Goal: Check status: Check status

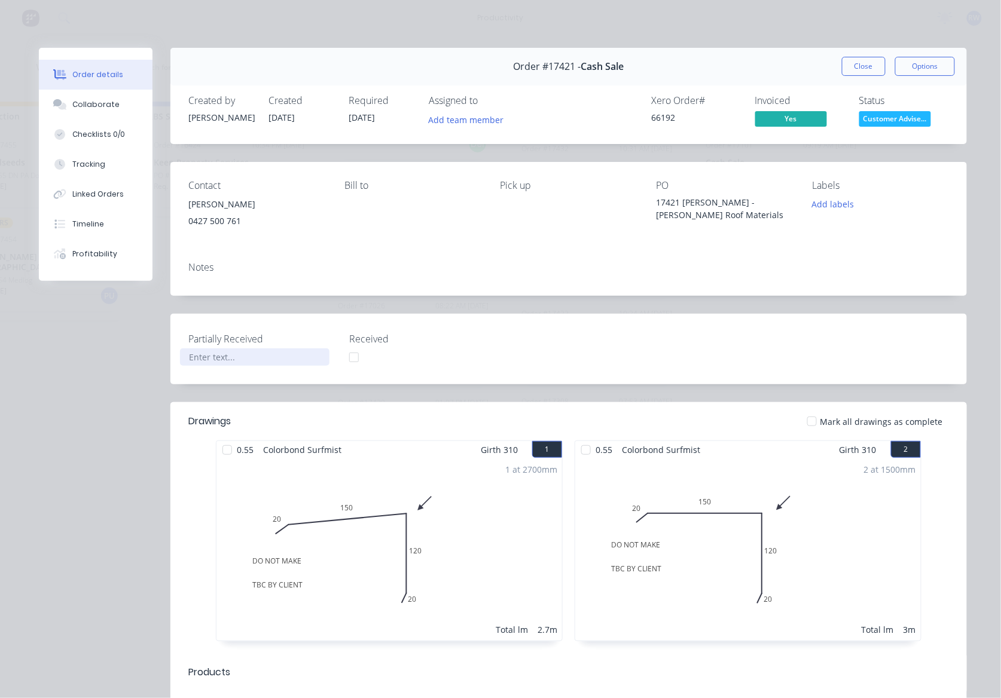
click at [210, 358] on div at bounding box center [254, 357] width 149 height 17
click at [814, 348] on div "Partially Received Picked up Sheets and Screws Received" at bounding box center [568, 349] width 796 height 71
click at [859, 71] on button "Close" at bounding box center [864, 66] width 44 height 19
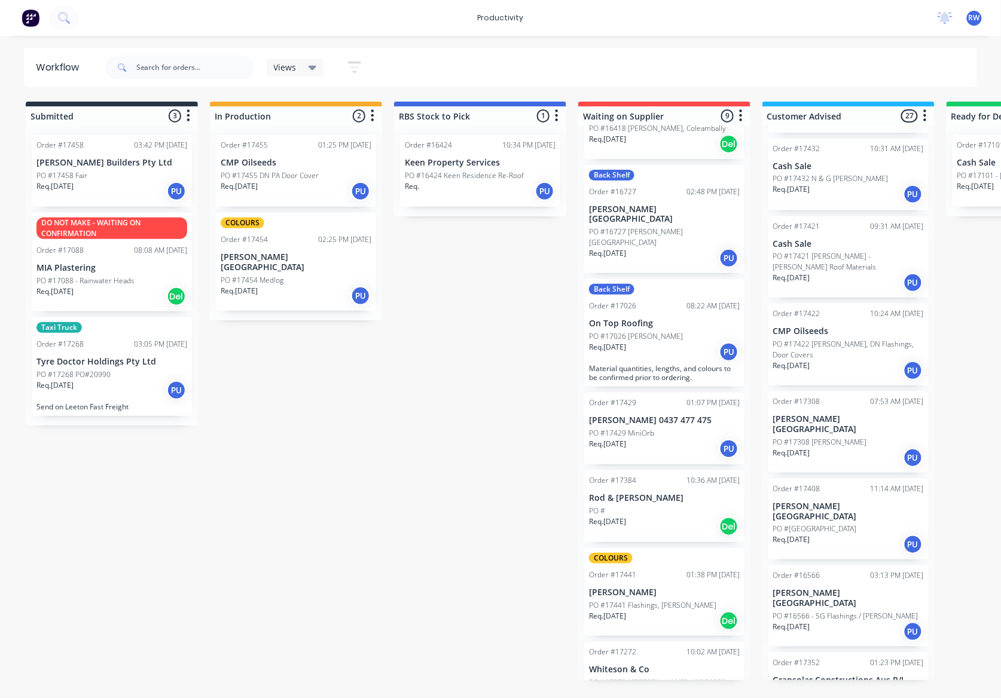
click at [303, 275] on div "PO #17454 Medlog" at bounding box center [296, 280] width 151 height 11
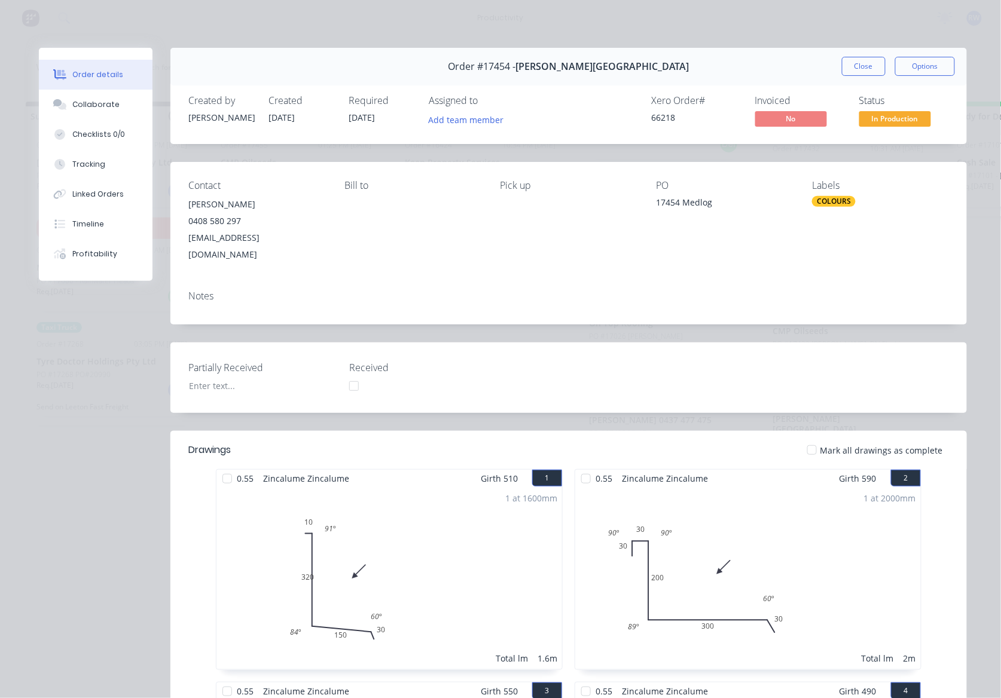
click at [809, 438] on div at bounding box center [812, 450] width 24 height 24
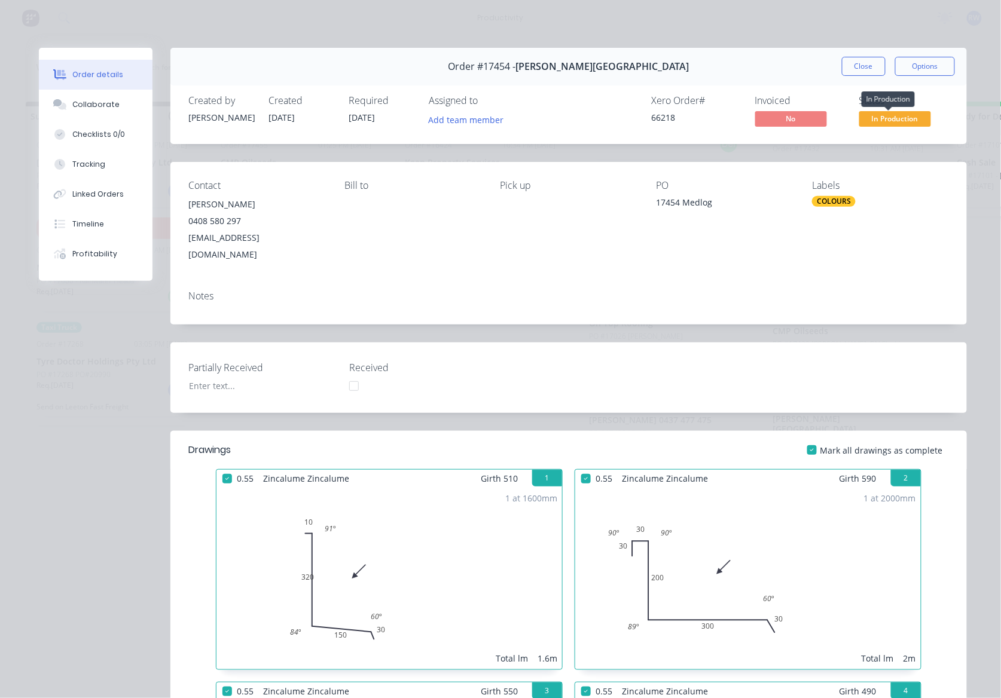
click at [875, 118] on span "In Production" at bounding box center [895, 118] width 72 height 15
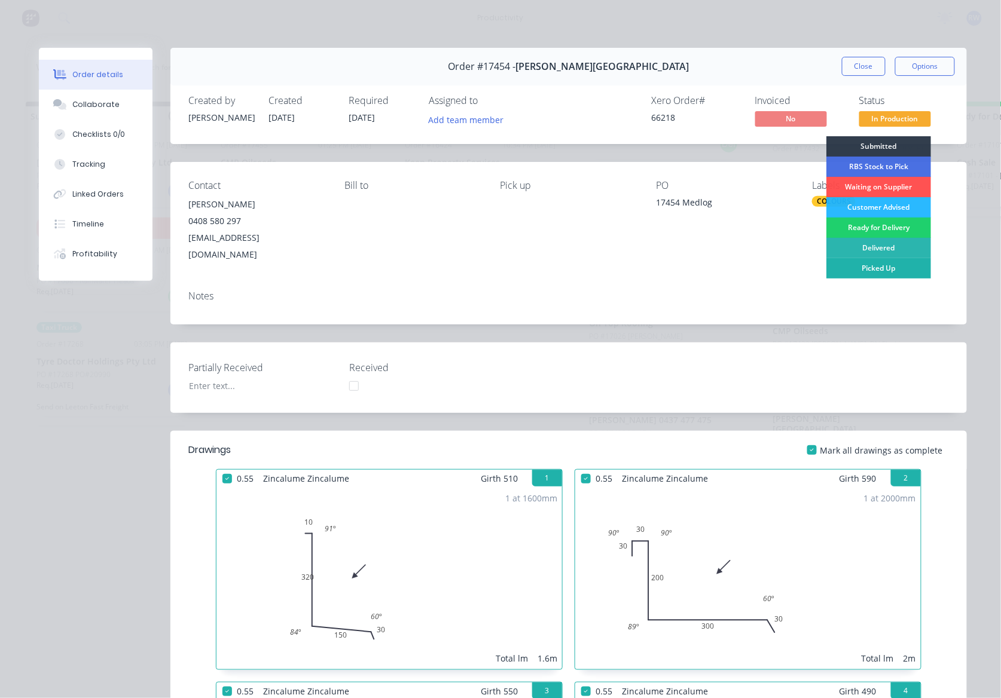
click at [884, 269] on div "Picked Up" at bounding box center [878, 268] width 105 height 20
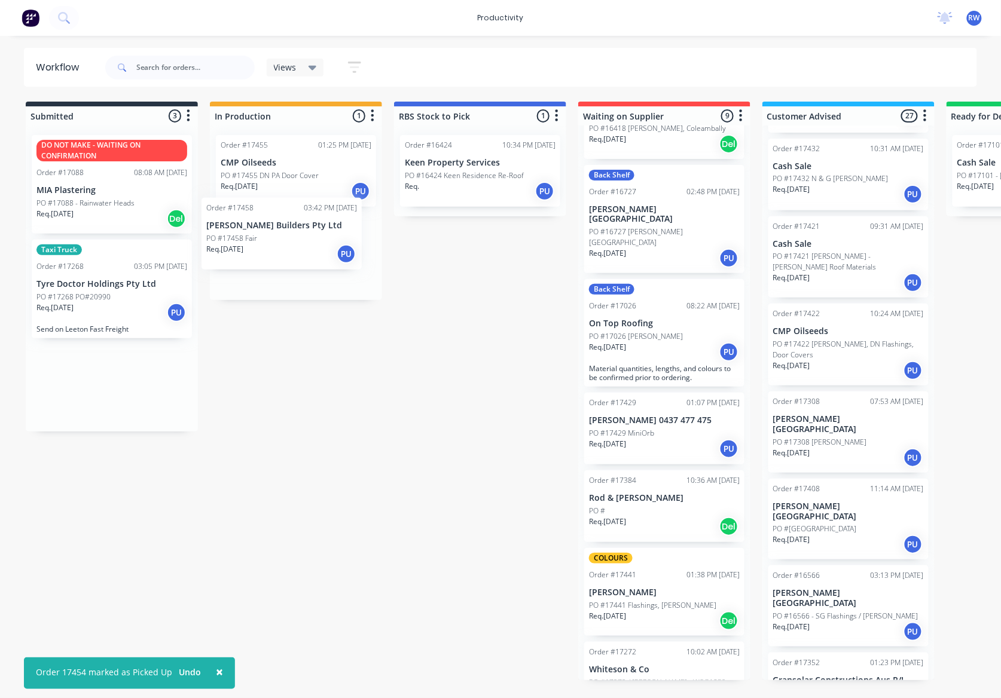
drag, startPoint x: 101, startPoint y: 173, endPoint x: 276, endPoint y: 237, distance: 186.7
click at [276, 237] on div "Submitted 3 Sort By Created date Required date Order number Customer name Most …" at bounding box center [728, 391] width 1474 height 579
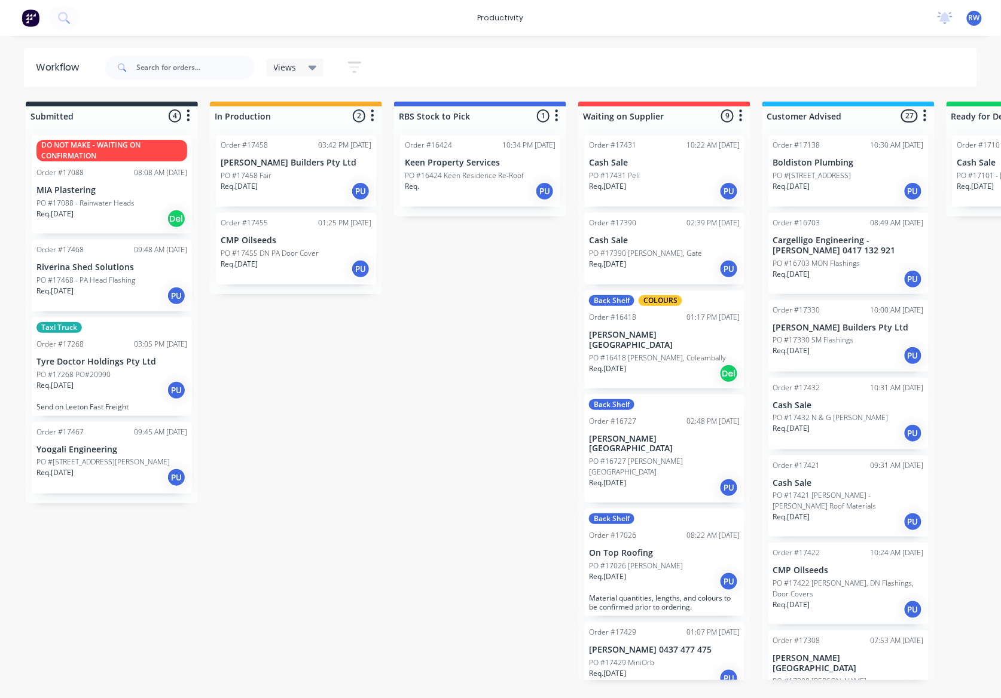
click at [97, 292] on div "Req. [DATE] PU" at bounding box center [111, 296] width 151 height 20
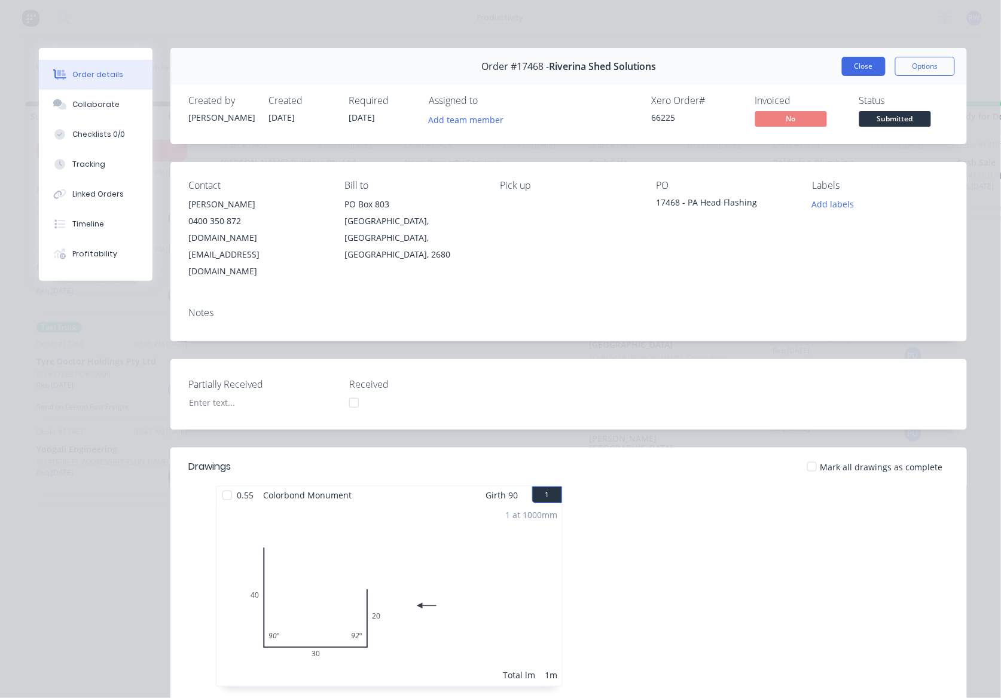
click at [842, 60] on button "Close" at bounding box center [864, 66] width 44 height 19
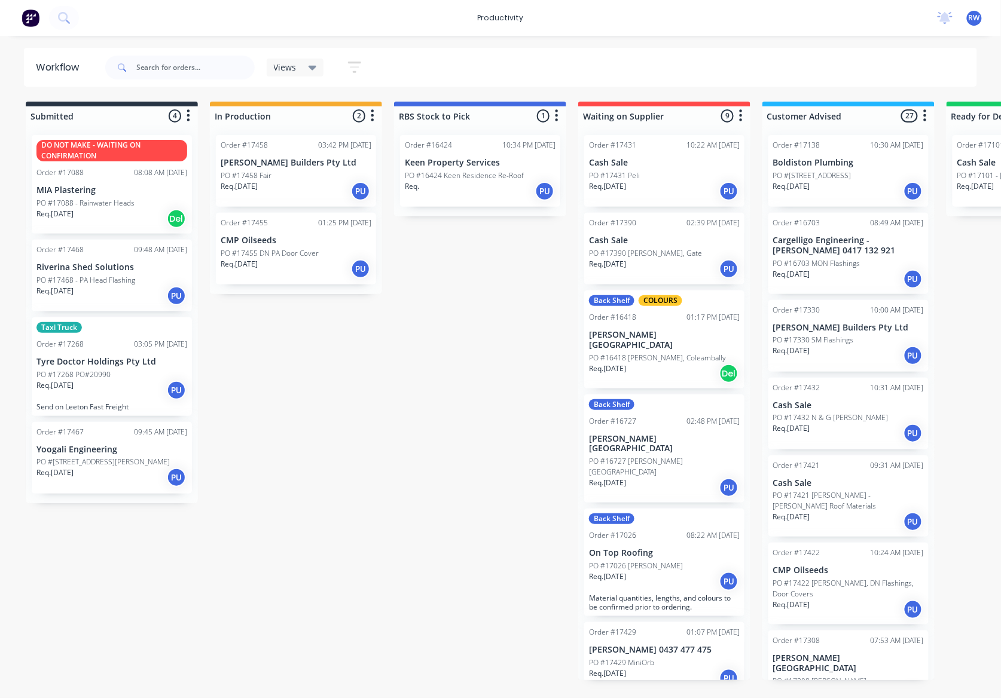
click at [140, 462] on div "PO #[STREET_ADDRESS][PERSON_NAME]" at bounding box center [111, 462] width 151 height 11
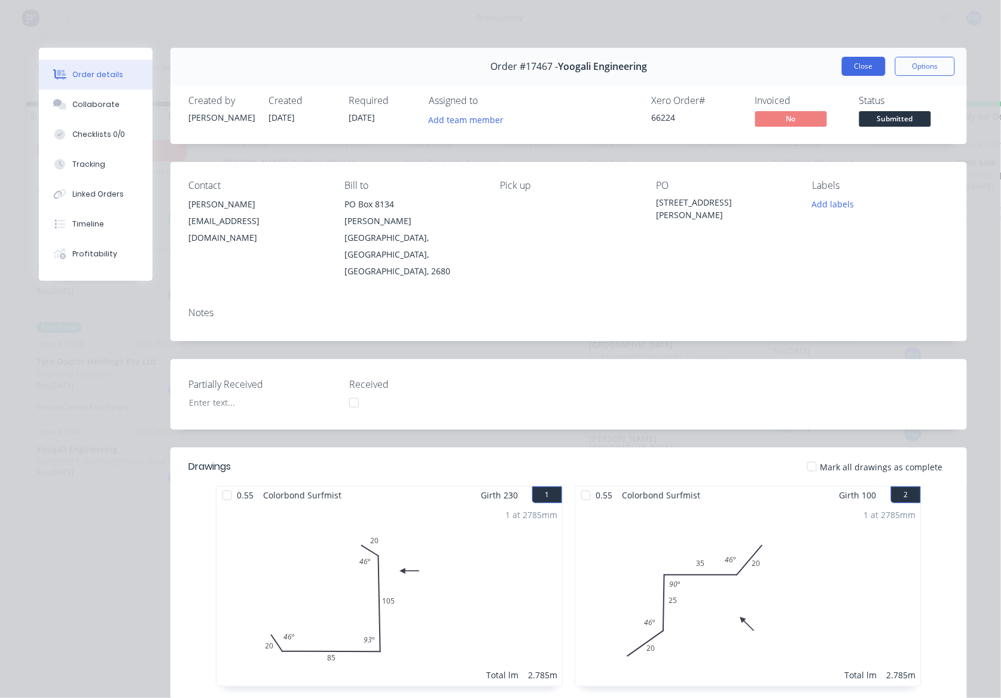
click at [854, 68] on button "Close" at bounding box center [864, 66] width 44 height 19
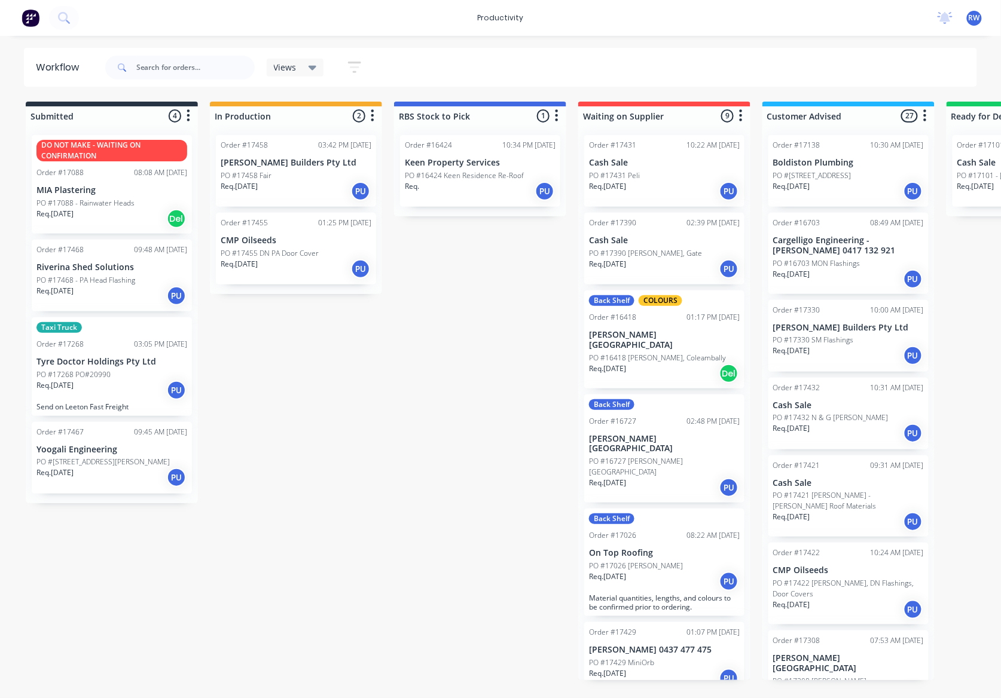
click at [105, 297] on div "Req. [DATE] PU" at bounding box center [111, 296] width 151 height 20
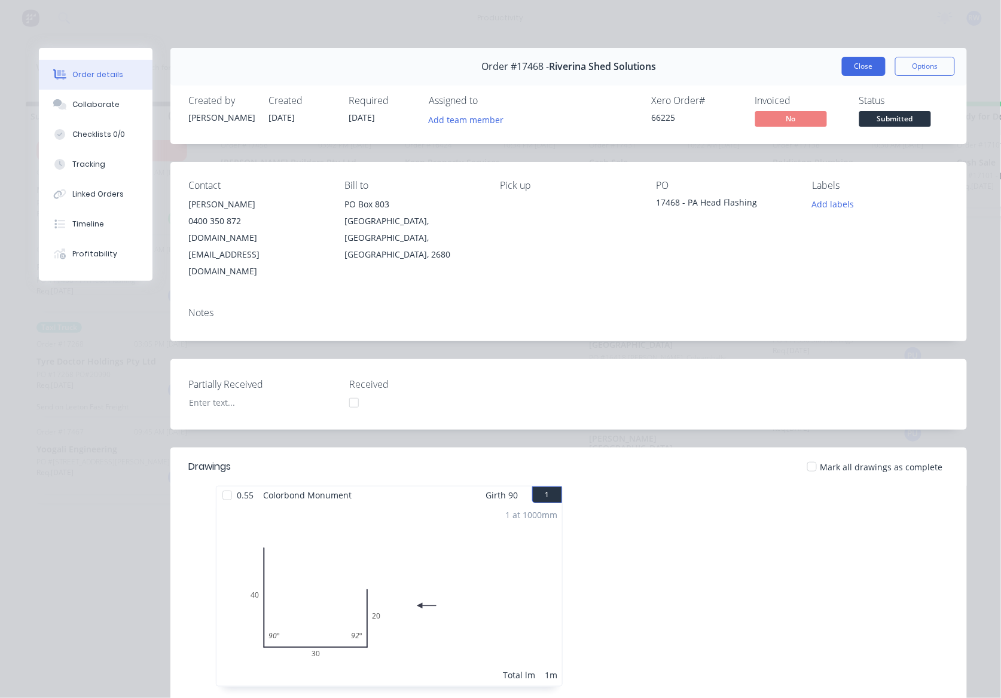
click at [844, 68] on button "Close" at bounding box center [864, 66] width 44 height 19
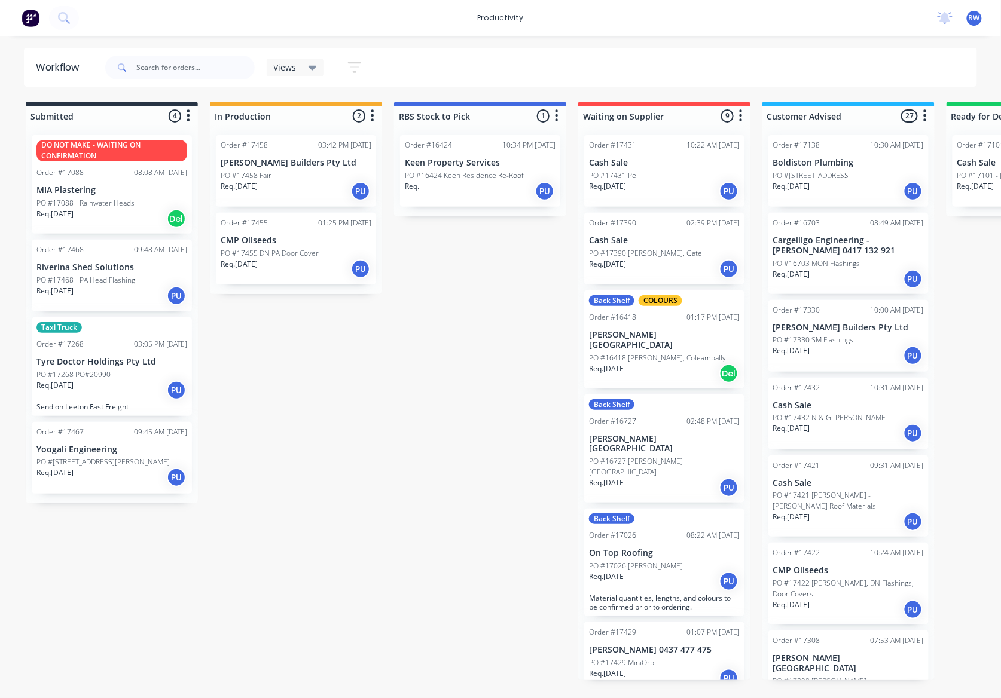
click at [123, 282] on p "PO #17468 - PA Head Flashing" at bounding box center [85, 280] width 99 height 11
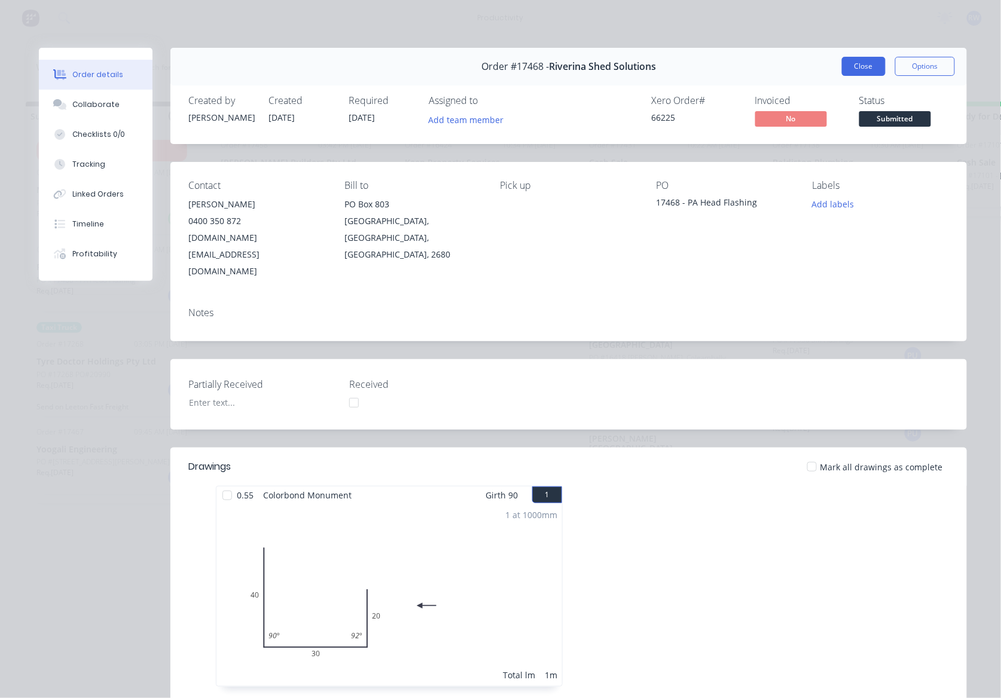
click at [866, 73] on button "Close" at bounding box center [864, 66] width 44 height 19
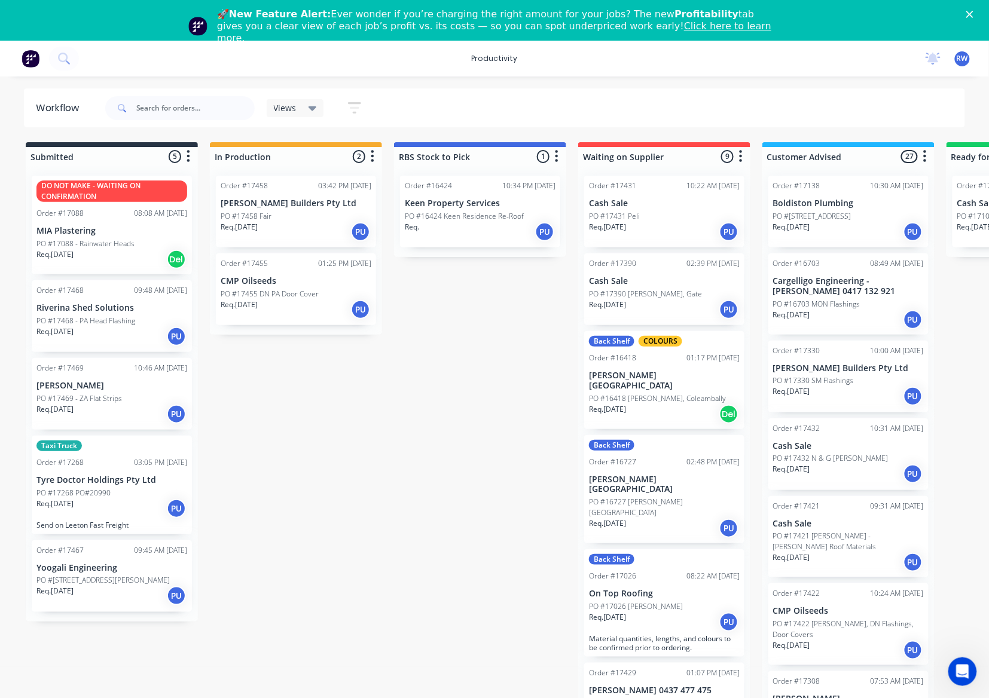
click at [297, 219] on div "PO #17458 Fair" at bounding box center [296, 216] width 151 height 11
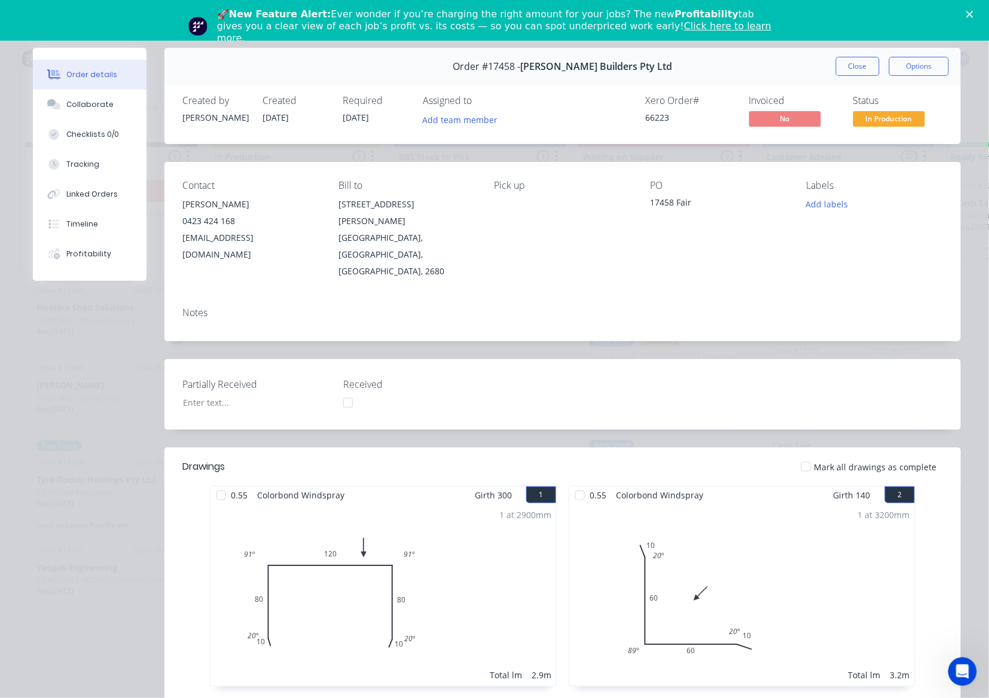
click at [802, 455] on div at bounding box center [806, 467] width 24 height 24
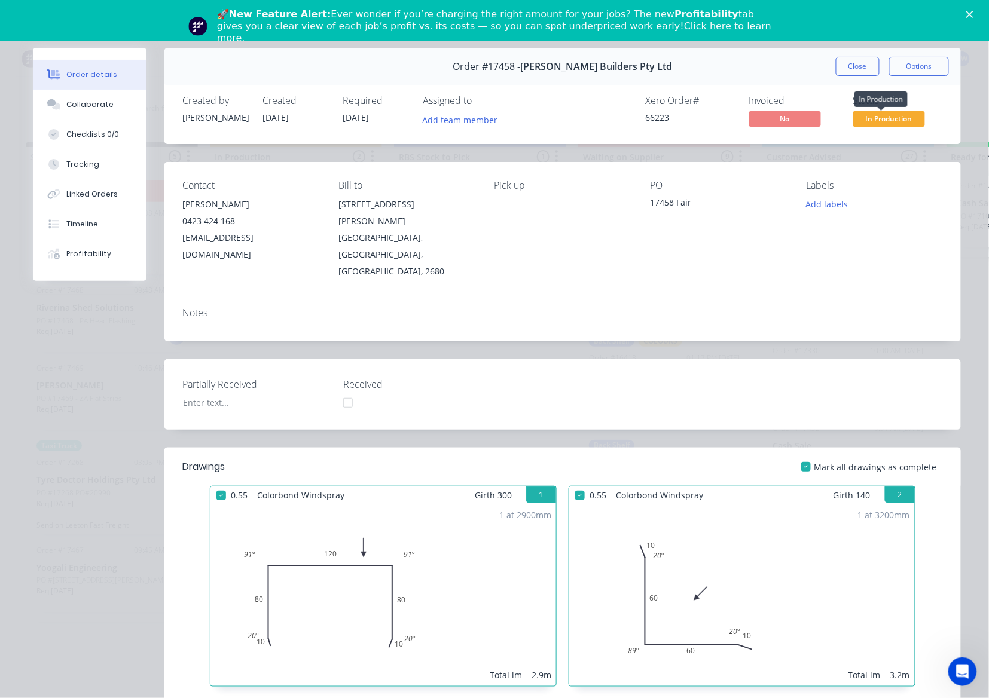
click at [902, 123] on span "In Production" at bounding box center [889, 118] width 72 height 15
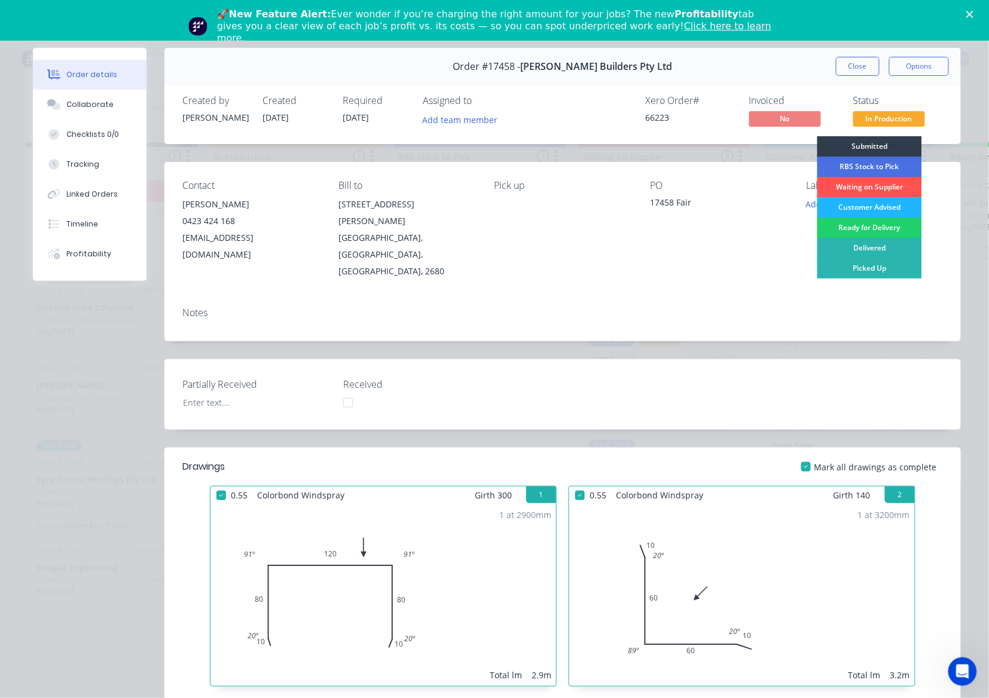
click at [876, 211] on div "Customer Advised" at bounding box center [869, 207] width 105 height 20
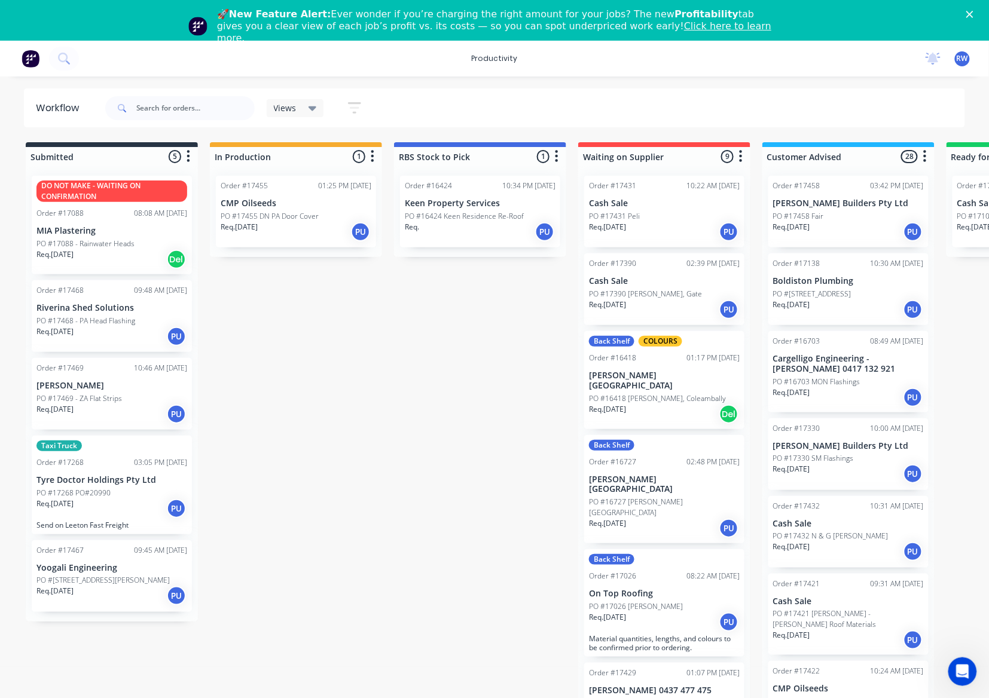
click at [100, 404] on div "Req. [DATE] PU" at bounding box center [111, 414] width 151 height 20
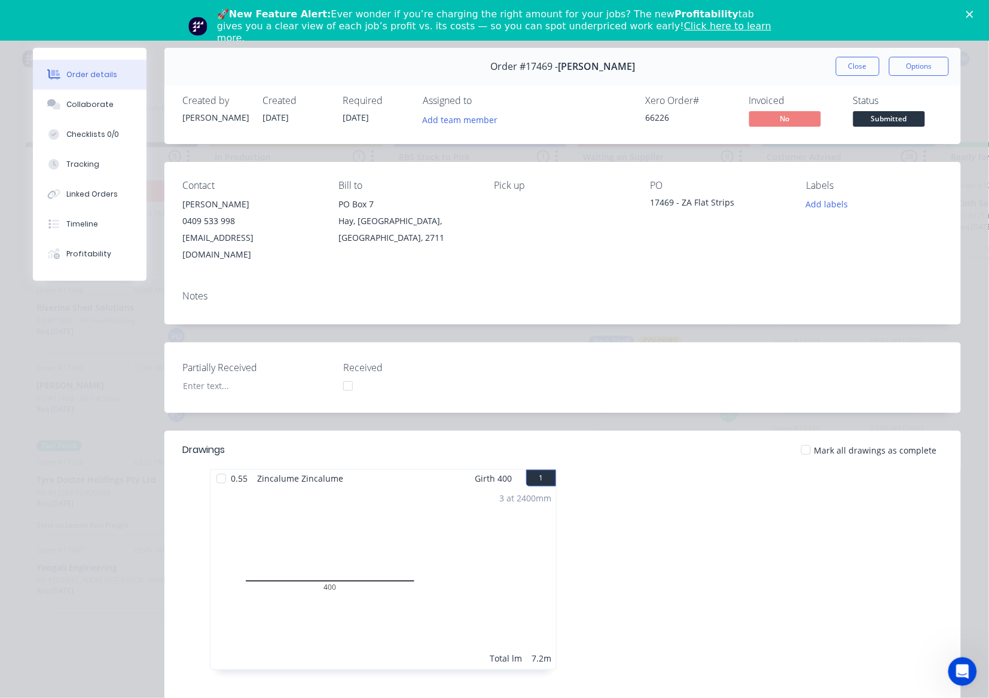
click at [215, 467] on div at bounding box center [221, 479] width 24 height 24
click at [885, 121] on span "Submitted" at bounding box center [889, 118] width 72 height 15
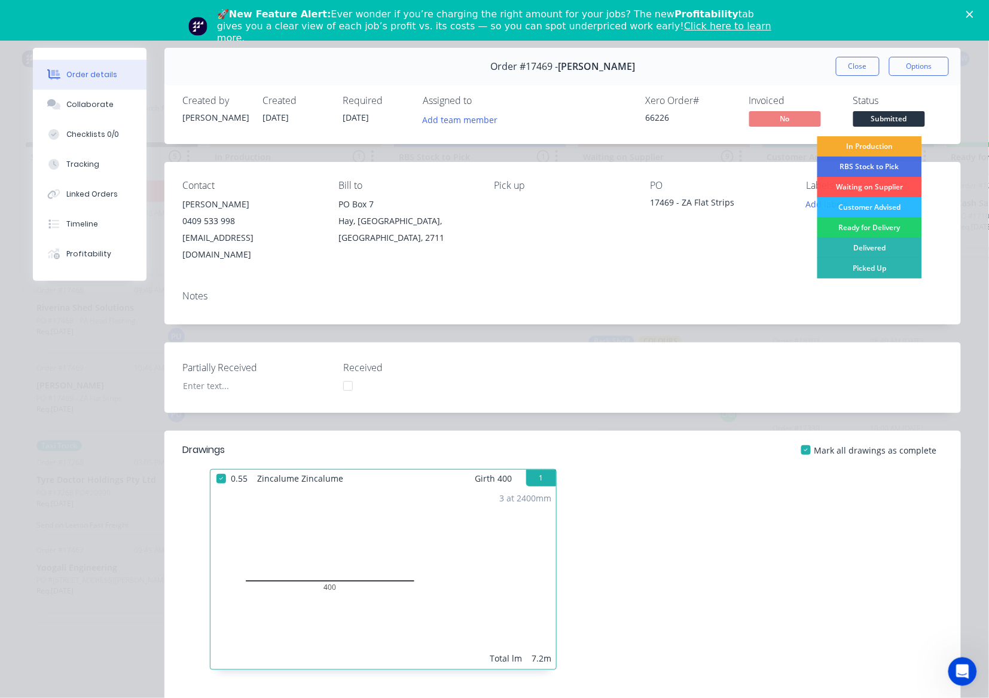
click at [879, 142] on div "In Production" at bounding box center [869, 146] width 105 height 20
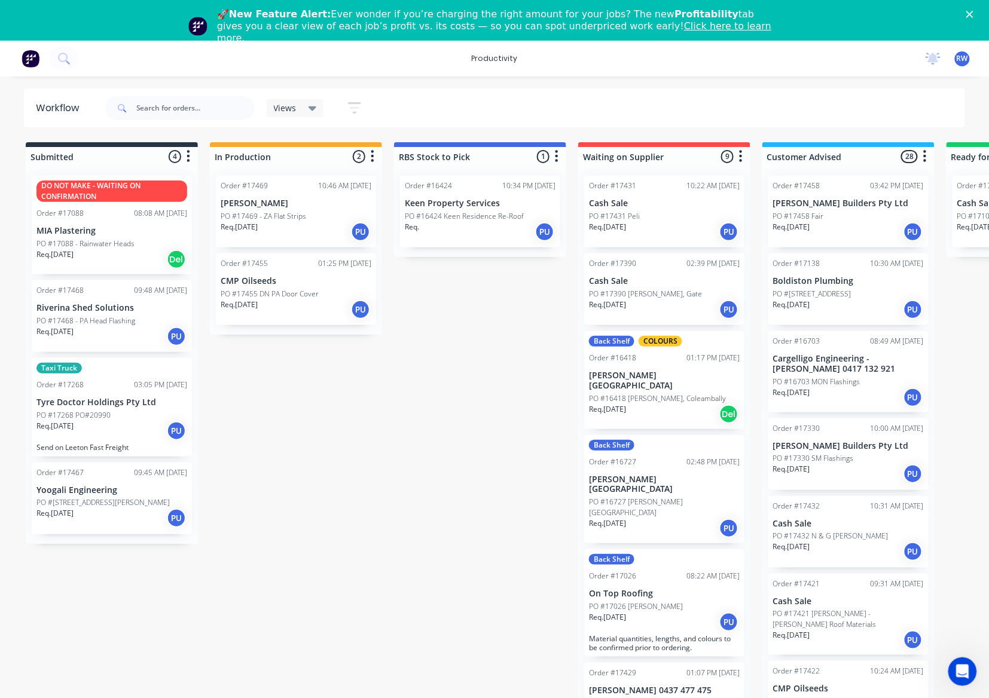
click at [100, 329] on div "Req. [DATE] PU" at bounding box center [111, 336] width 151 height 20
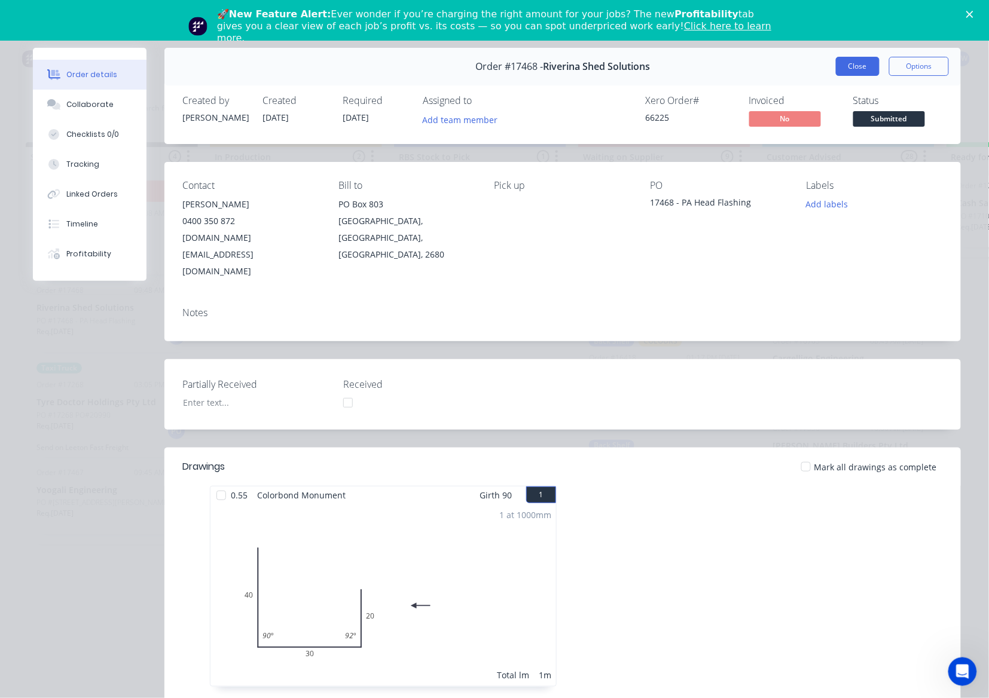
click at [864, 60] on button "Close" at bounding box center [858, 66] width 44 height 19
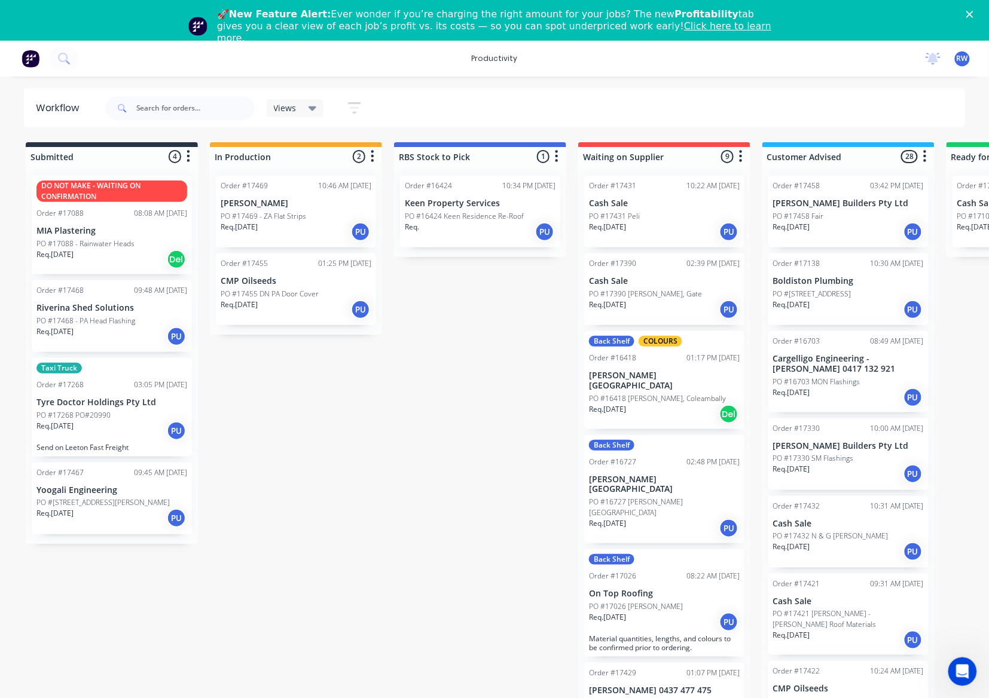
click at [72, 508] on p "Req. 29/08/25" at bounding box center [54, 513] width 37 height 11
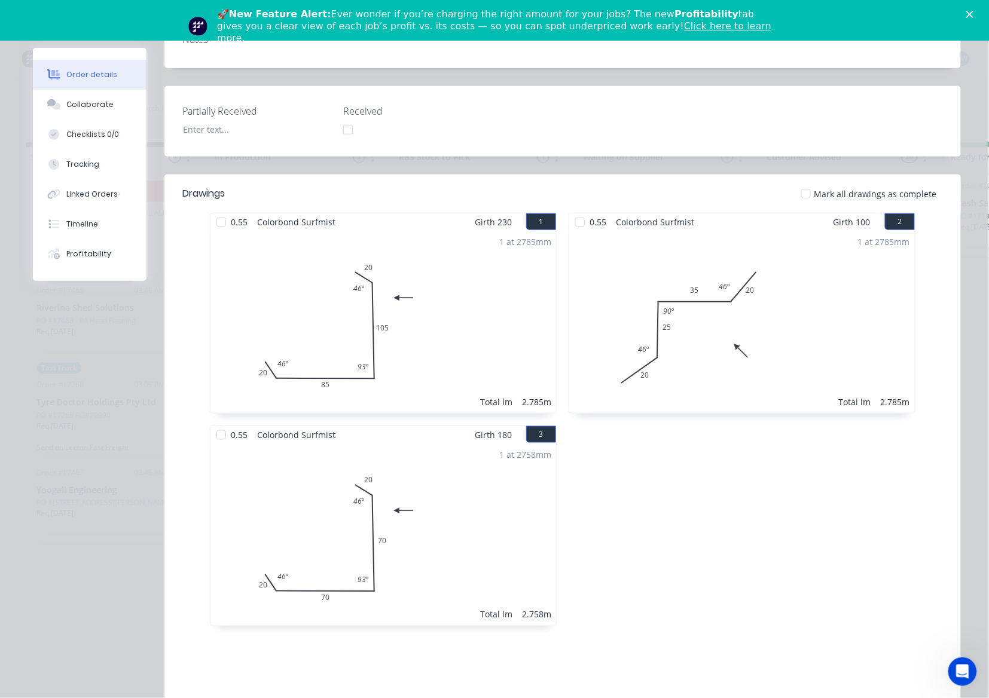
scroll to position [33, 0]
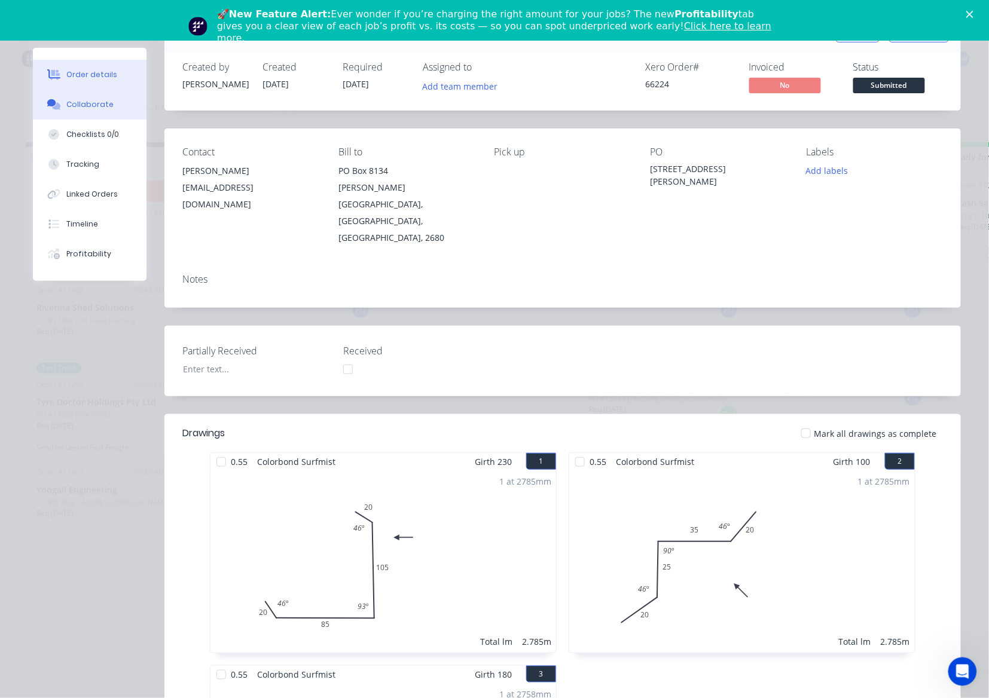
click at [96, 105] on div "Collaborate" at bounding box center [89, 104] width 47 height 11
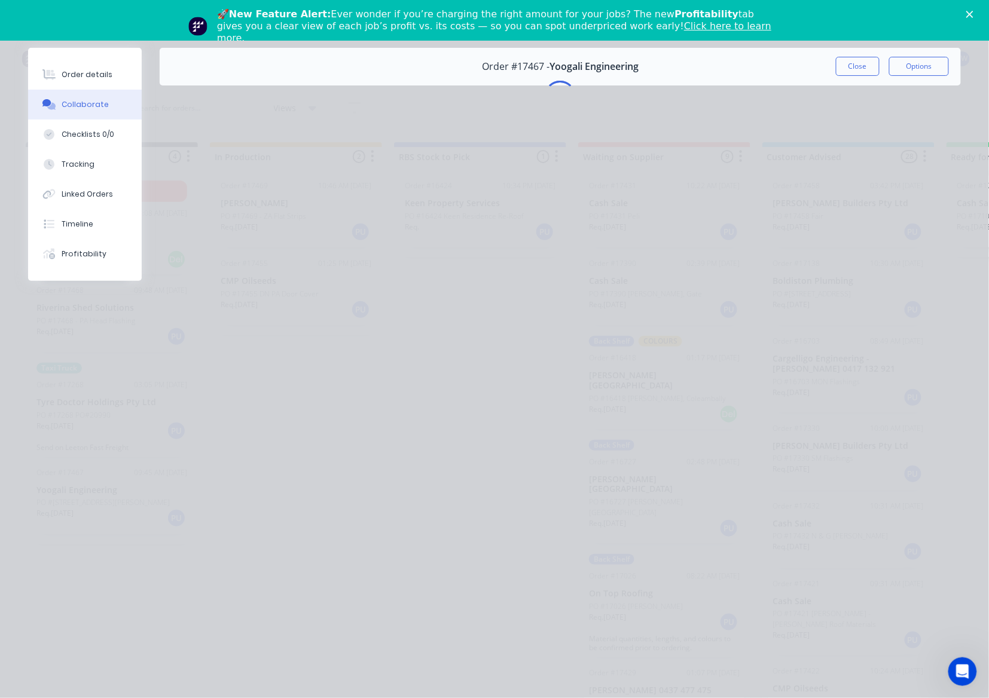
scroll to position [0, 0]
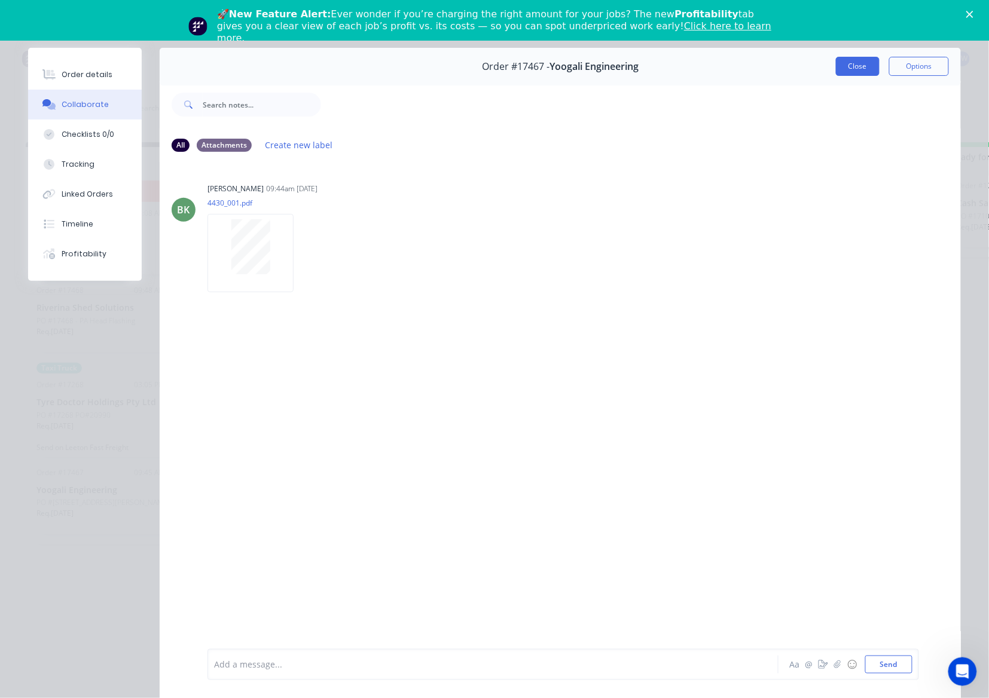
click at [847, 72] on div "Order #17467 - Yoogali Engineering Close Options" at bounding box center [560, 67] width 801 height 38
click at [847, 72] on button "Close" at bounding box center [858, 66] width 44 height 19
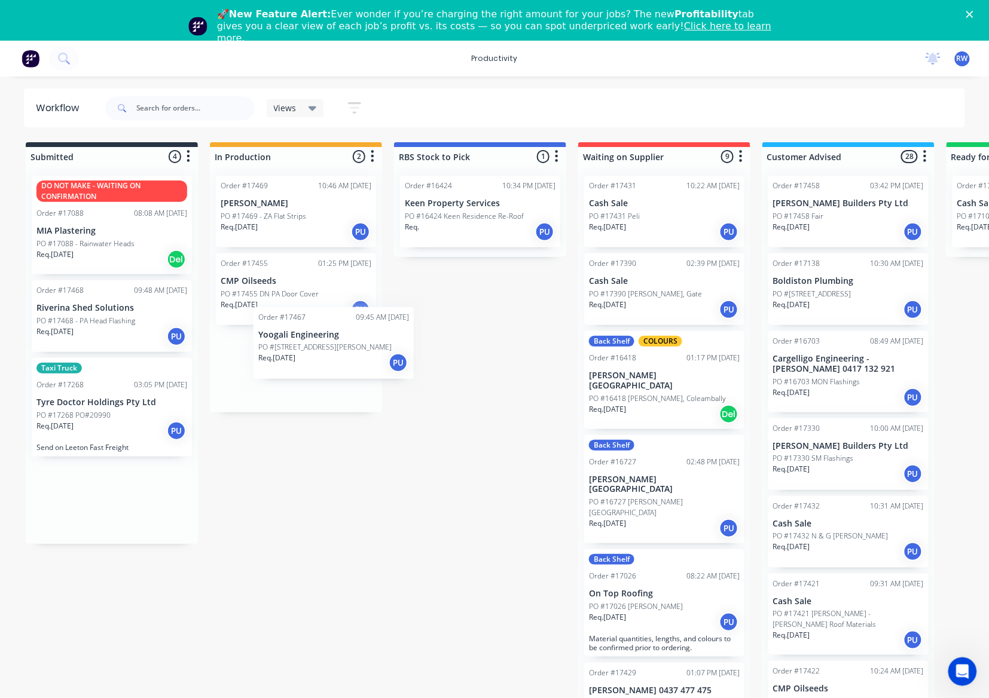
drag, startPoint x: 50, startPoint y: 526, endPoint x: 278, endPoint y: 367, distance: 278.2
click at [278, 367] on div "Submitted 4 Sort By Created date Required date Order number Customer name Most …" at bounding box center [728, 431] width 1474 height 579
